Goal: Task Accomplishment & Management: Use online tool/utility

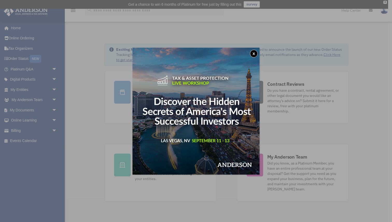
click at [254, 53] on button "x" at bounding box center [254, 54] width 8 height 8
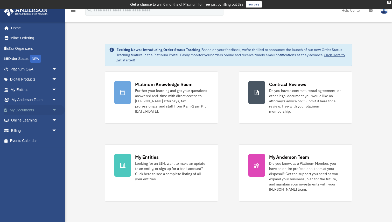
click at [55, 109] on span "arrow_drop_down" at bounding box center [57, 110] width 10 height 11
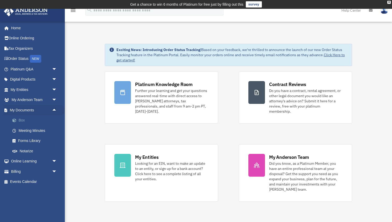
click at [22, 119] on link "Box" at bounding box center [36, 120] width 58 height 10
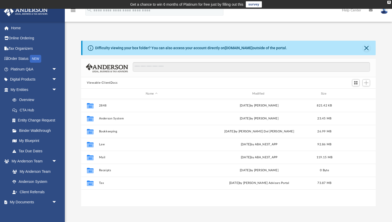
scroll to position [118, 294]
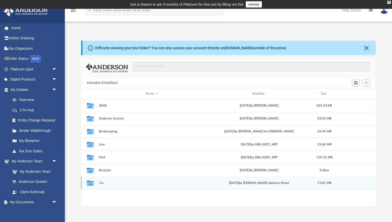
click at [101, 183] on button "Tax" at bounding box center [151, 182] width 105 height 3
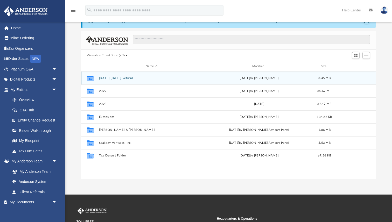
scroll to position [27, 0]
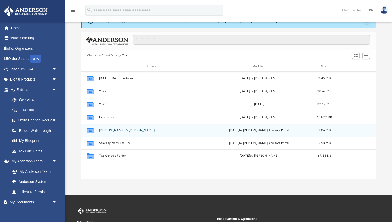
click at [155, 130] on button "[PERSON_NAME] & [PERSON_NAME]" at bounding box center [151, 130] width 105 height 3
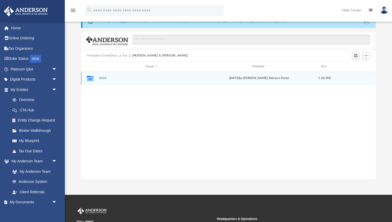
click at [103, 76] on button "2024" at bounding box center [151, 77] width 105 height 3
click at [103, 76] on button "Digital Tax Organizer" at bounding box center [151, 77] width 105 height 3
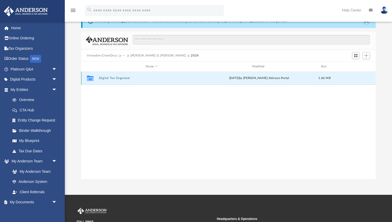
click at [103, 76] on button "Digital Tax Organizer" at bounding box center [151, 77] width 105 height 3
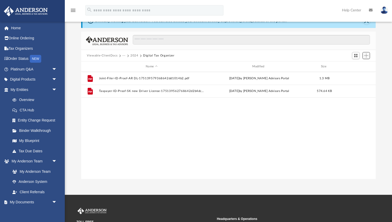
click at [367, 56] on span "Add" at bounding box center [366, 55] width 4 height 4
click at [355, 65] on li "Upload" at bounding box center [358, 65] width 17 height 5
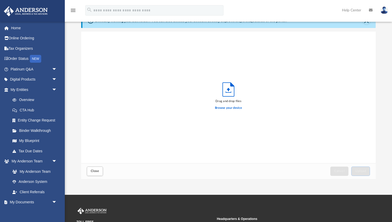
scroll to position [131, 294]
click at [235, 109] on label "Browse your device" at bounding box center [228, 108] width 27 height 5
click at [0, 0] on input "Browse your device" at bounding box center [0, 0] width 0 height 0
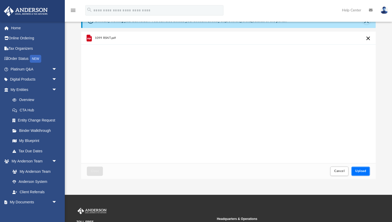
click at [361, 170] on span "Upload" at bounding box center [360, 170] width 11 height 3
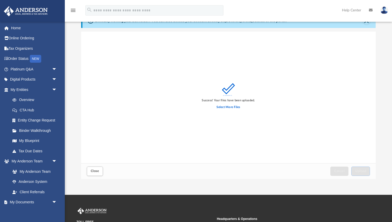
scroll to position [0, 0]
